Goal: Book appointment/travel/reservation

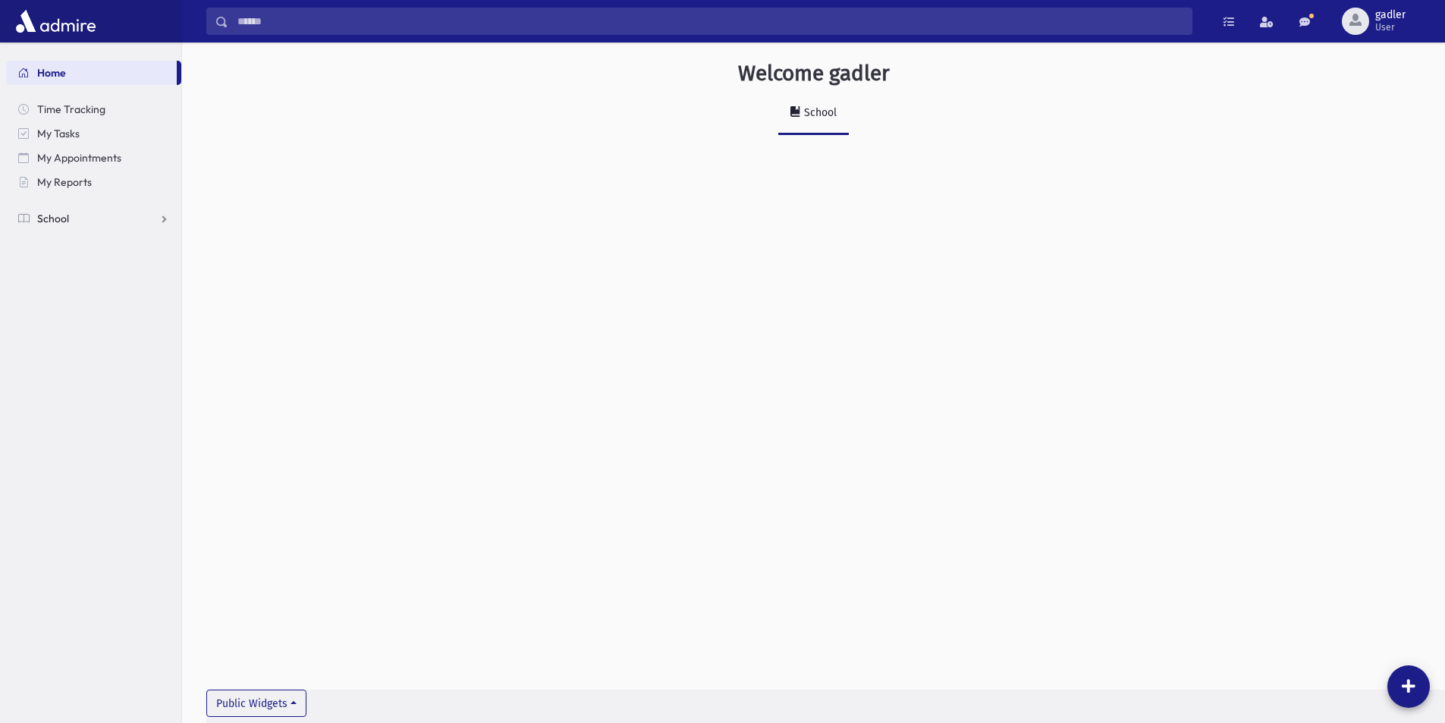
click at [58, 217] on span "School" at bounding box center [53, 219] width 32 height 14
click at [81, 407] on span "Report Cards" at bounding box center [78, 413] width 64 height 14
click at [73, 483] on span "PTC Schedule" at bounding box center [78, 486] width 65 height 14
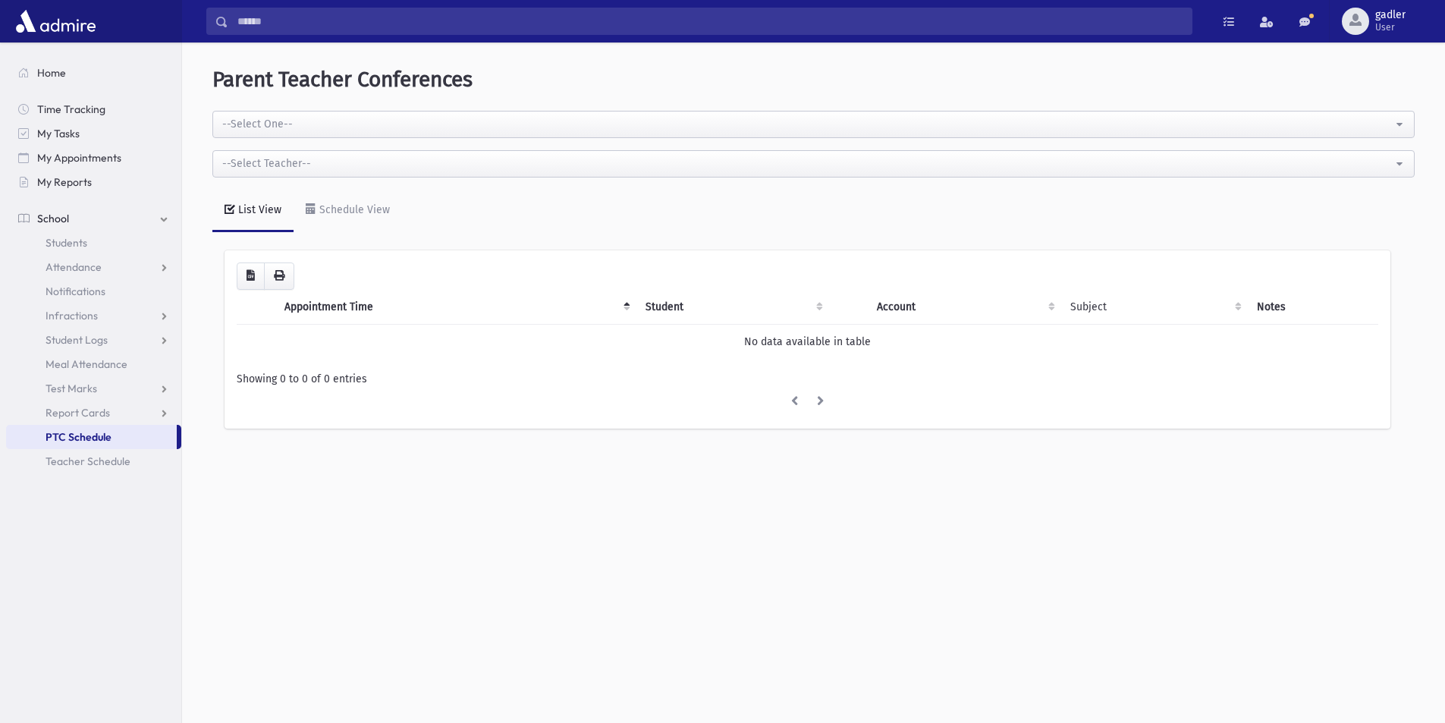
click at [52, 216] on span "School" at bounding box center [53, 219] width 32 height 14
